Goal: Find specific page/section: Find specific page/section

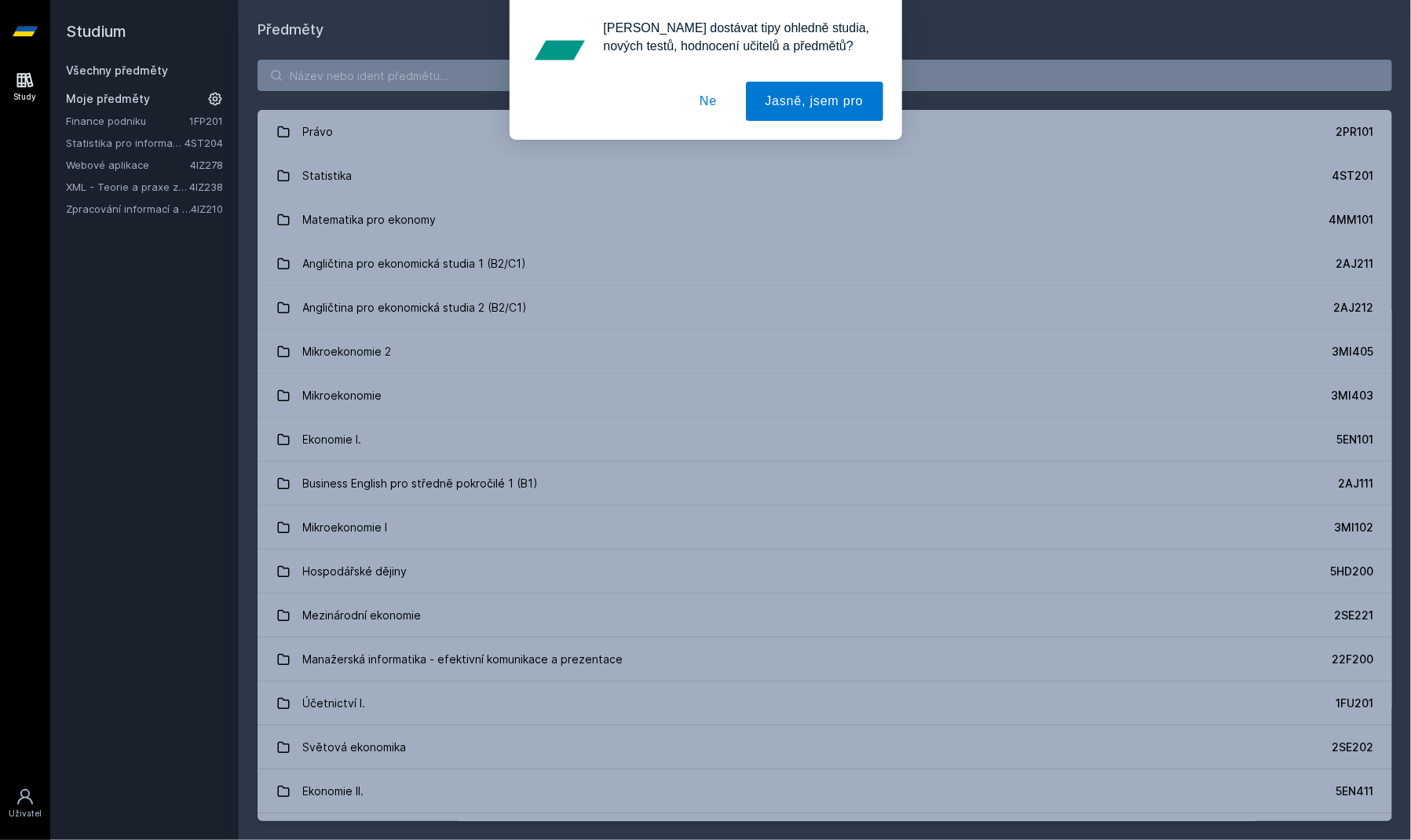
click at [723, 102] on button "Ne" at bounding box center [708, 100] width 56 height 39
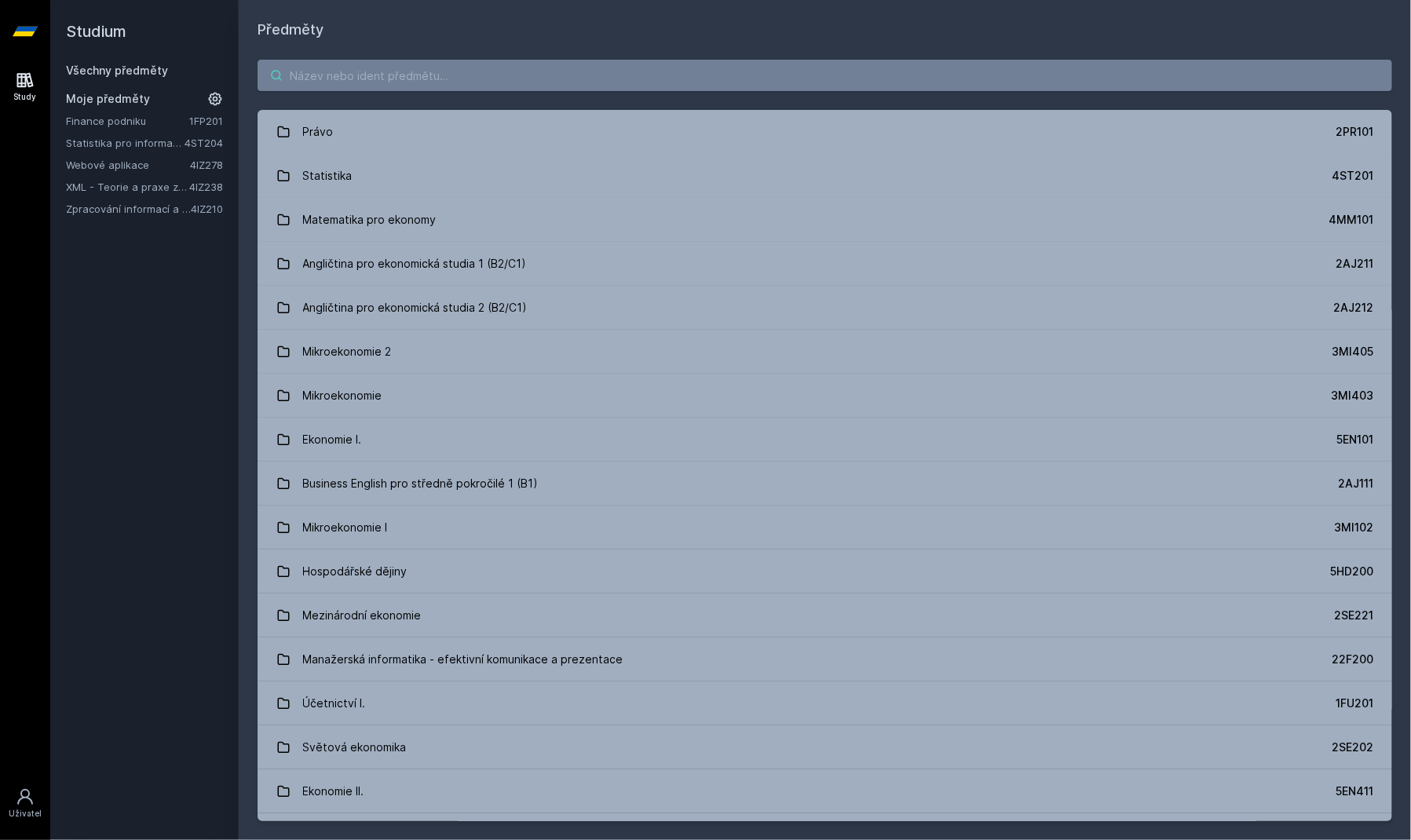
click at [266, 85] on input "search" at bounding box center [824, 75] width 1134 height 31
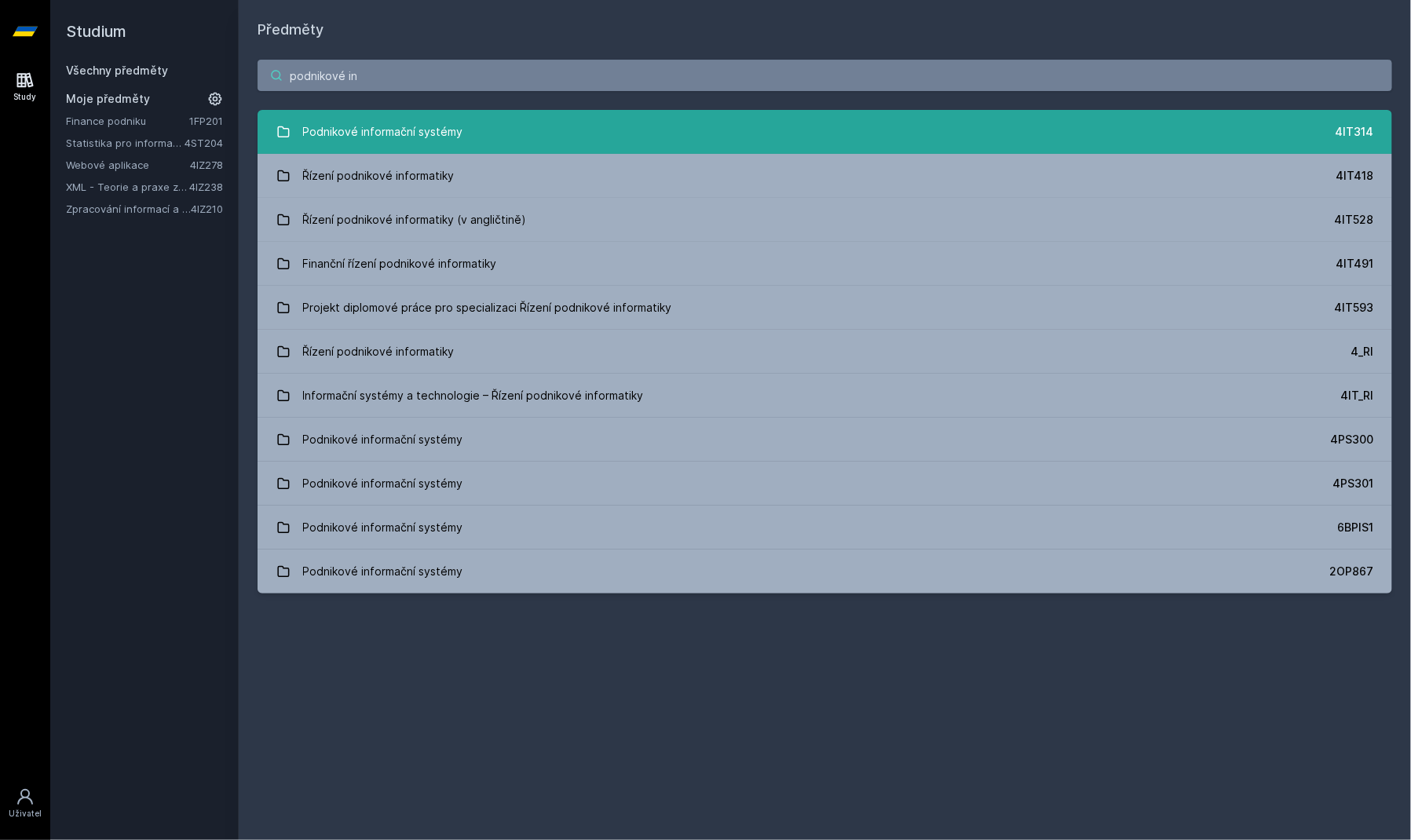
type input "podnikové in"
click at [462, 133] on link "Podnikové informační systémy 4IT314" at bounding box center [824, 131] width 1134 height 44
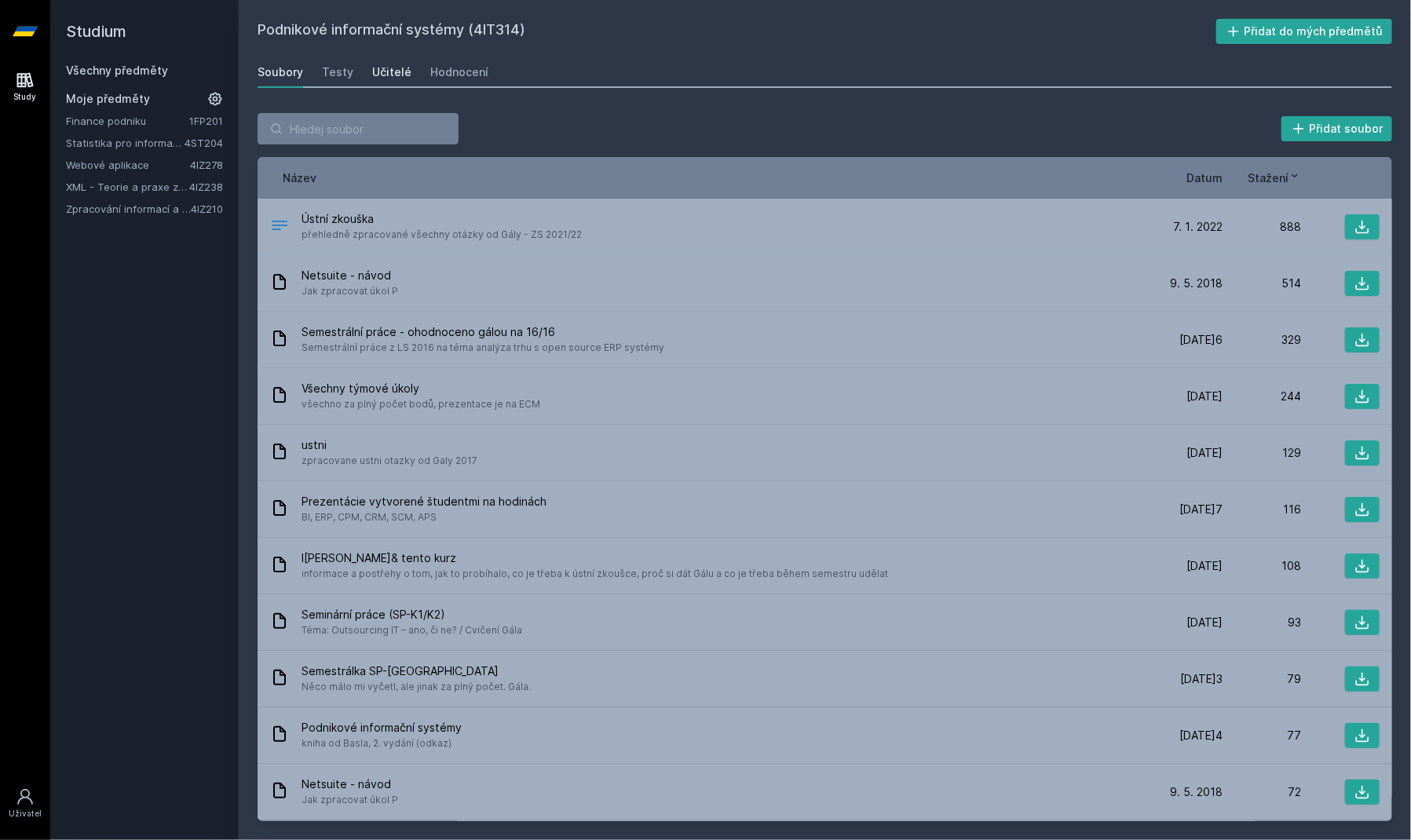
click at [382, 74] on div "Učitelé" at bounding box center [391, 72] width 39 height 16
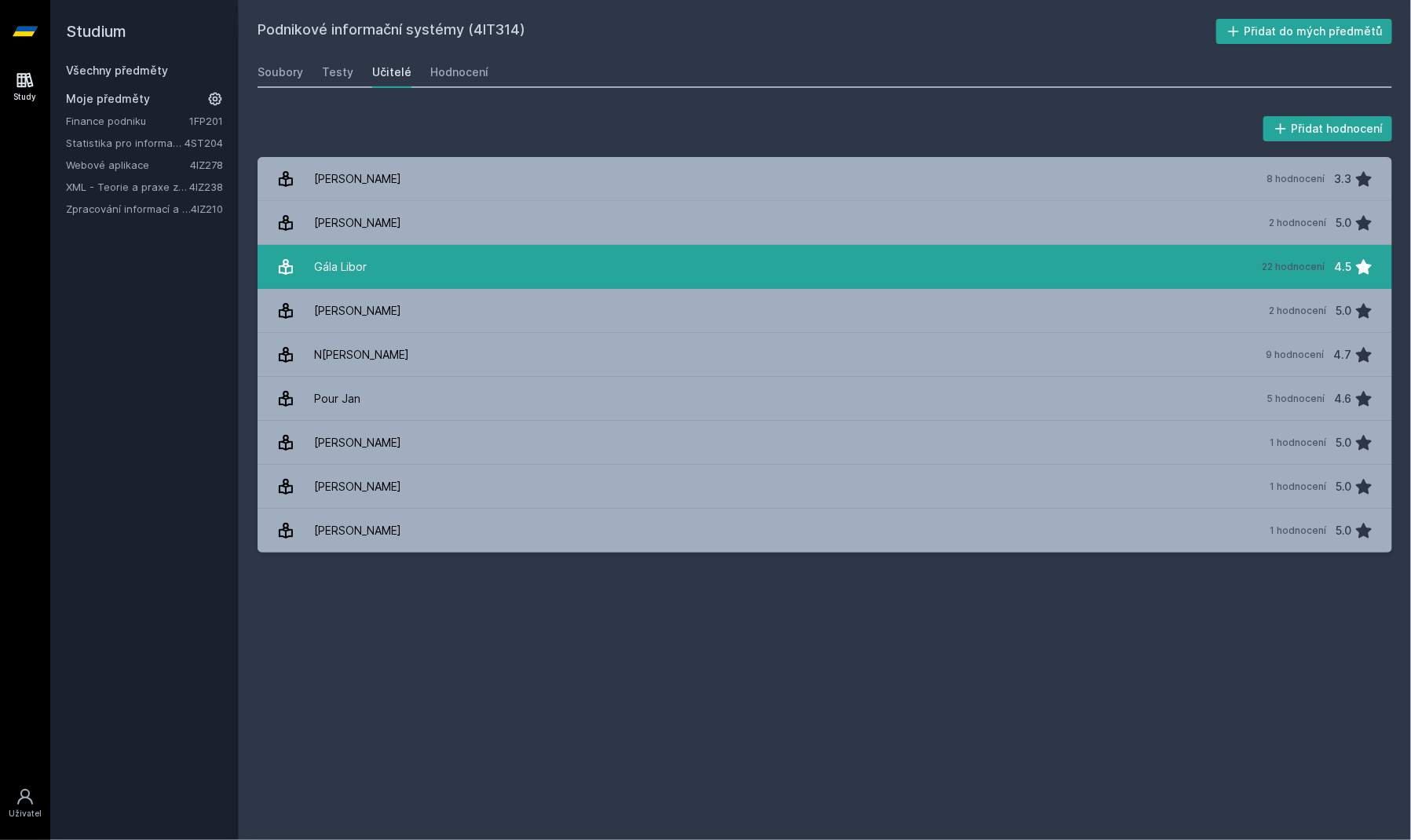
click at [437, 271] on link "Gála Libor 22 hodnocení 4.5" at bounding box center [824, 266] width 1134 height 44
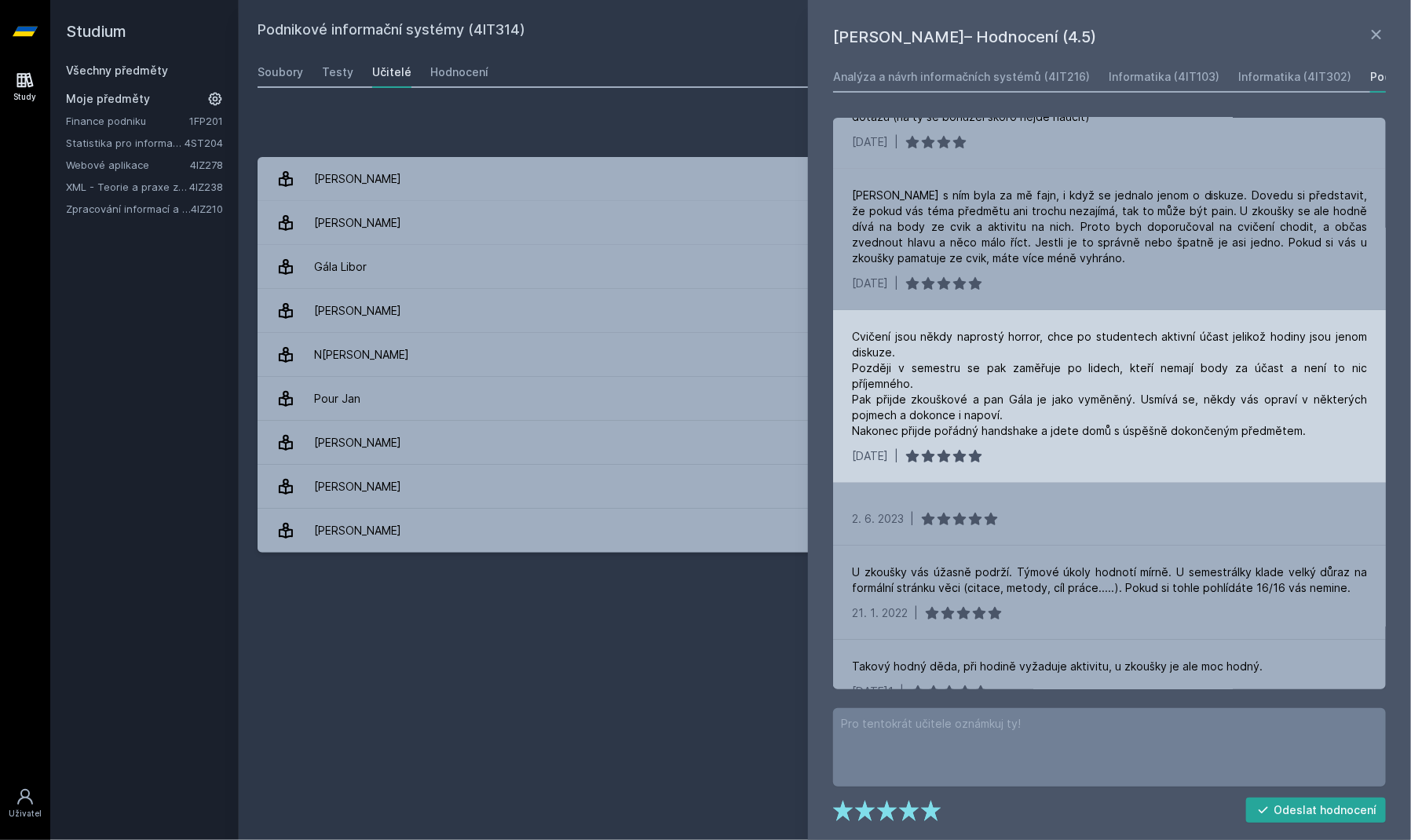
scroll to position [93, 0]
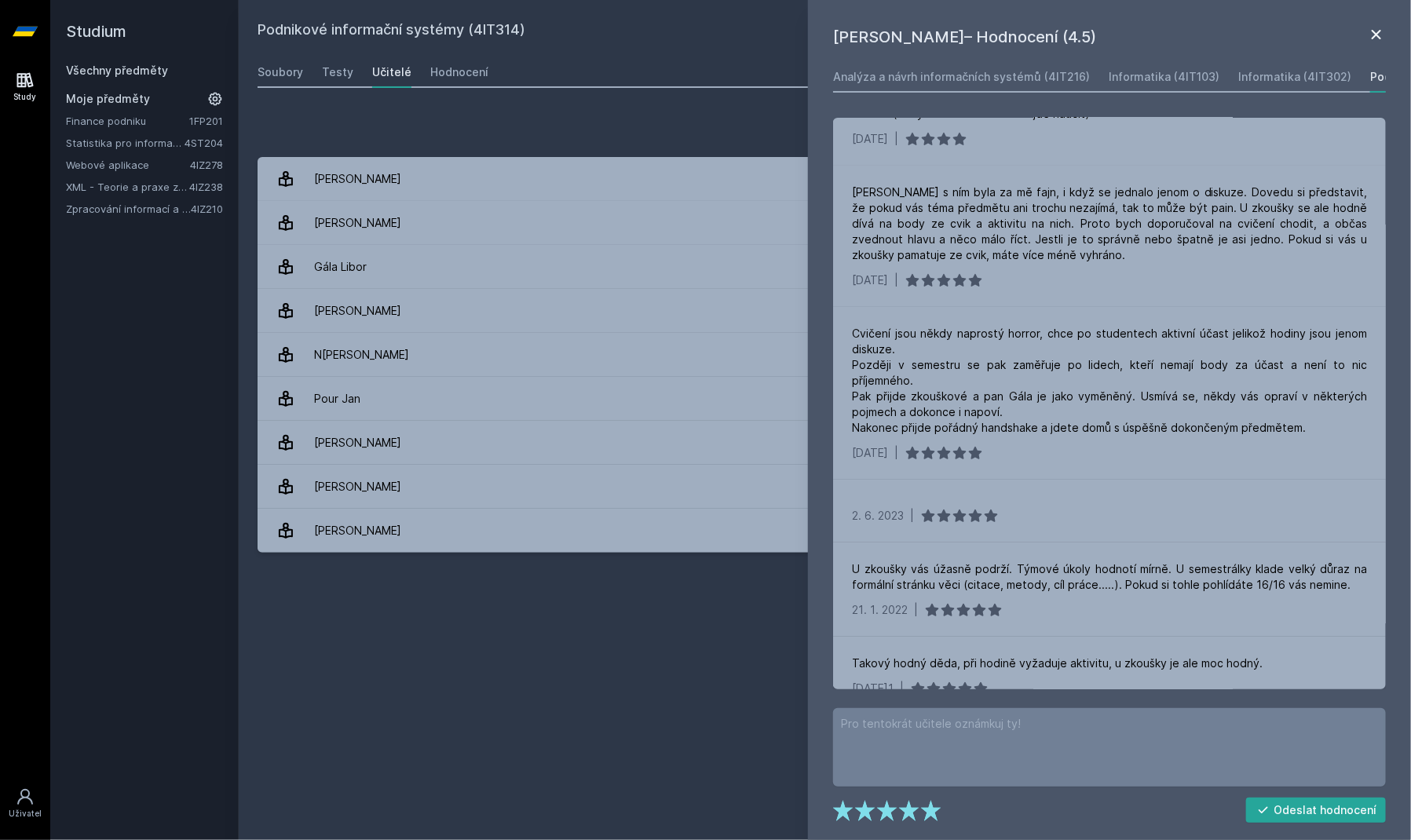
click at [1377, 32] on icon at bounding box center [1376, 35] width 19 height 19
